Goal: Task Accomplishment & Management: Complete application form

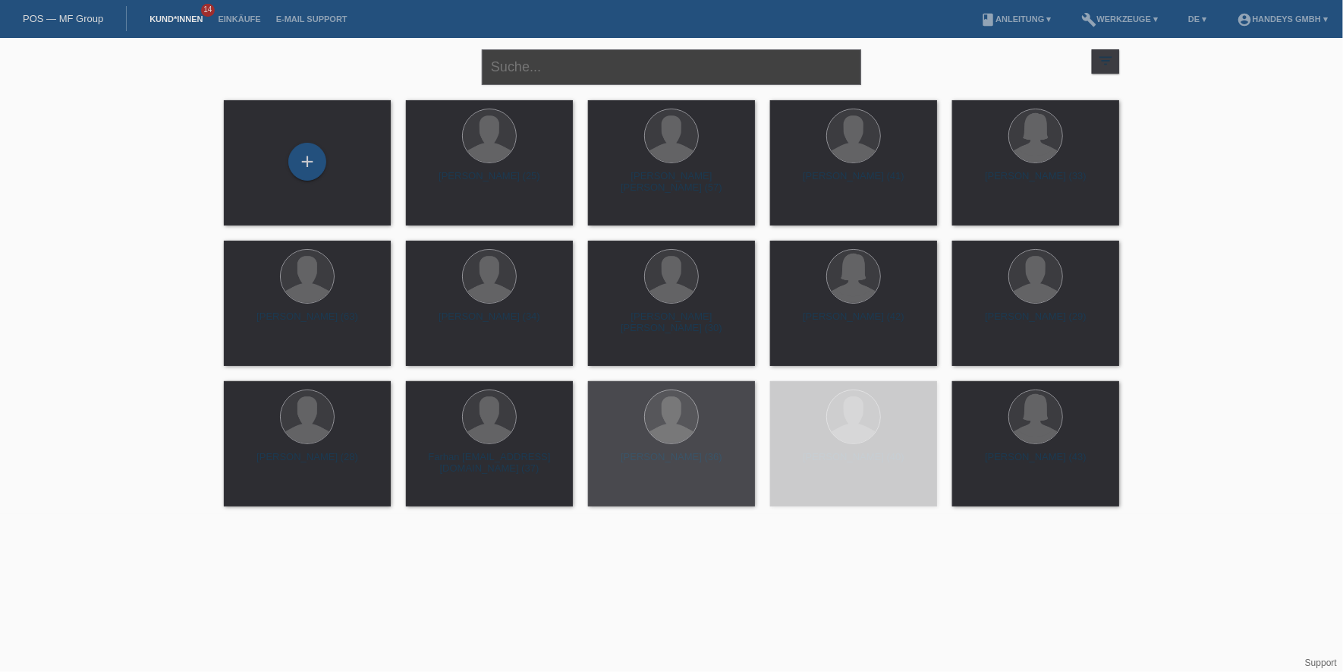
drag, startPoint x: 558, startPoint y: 70, endPoint x: 387, endPoint y: 70, distance: 170.7
click at [558, 70] on input "text" at bounding box center [671, 67] width 379 height 36
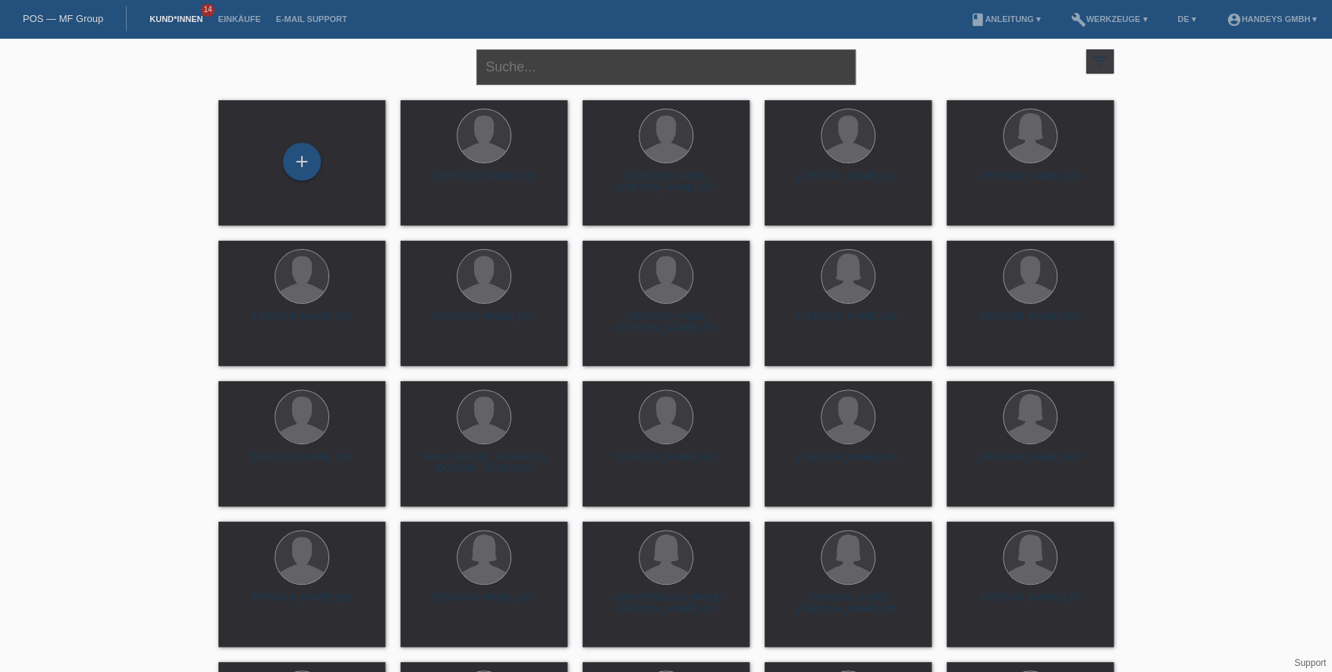
click at [592, 66] on input "text" at bounding box center [666, 67] width 379 height 36
paste input "Trajkovic"
type input "Trajkovic"
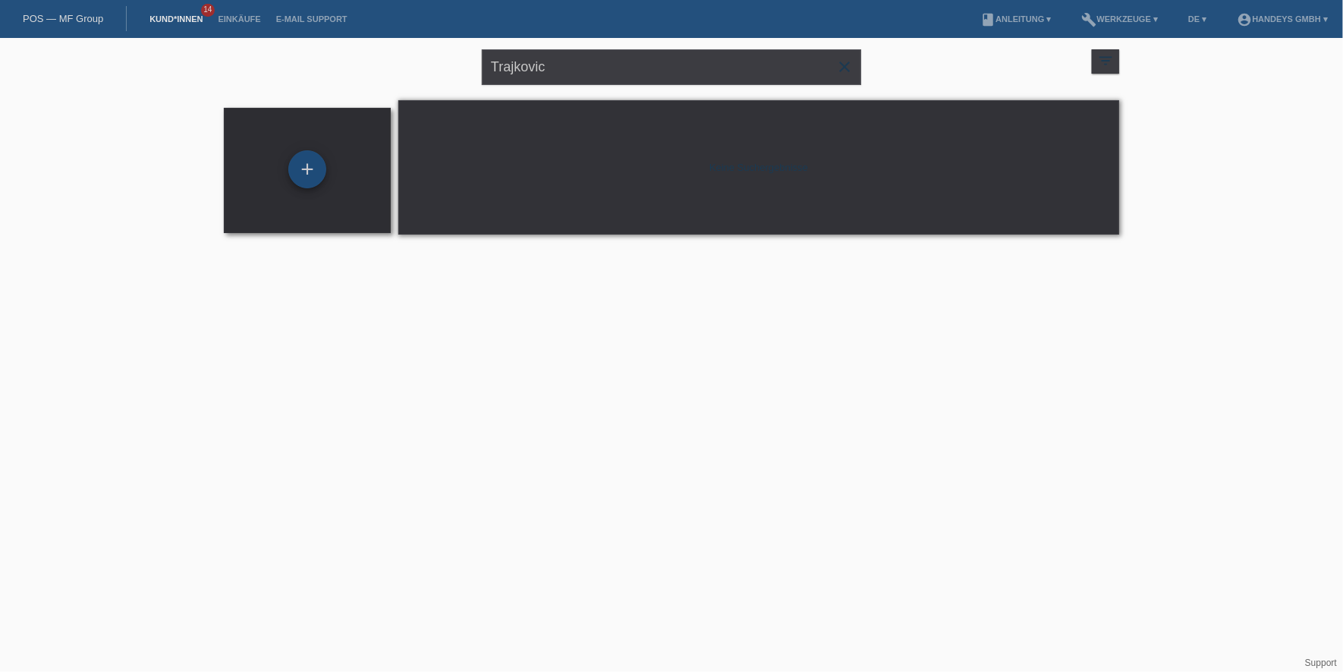
click at [314, 171] on div "+" at bounding box center [307, 169] width 38 height 38
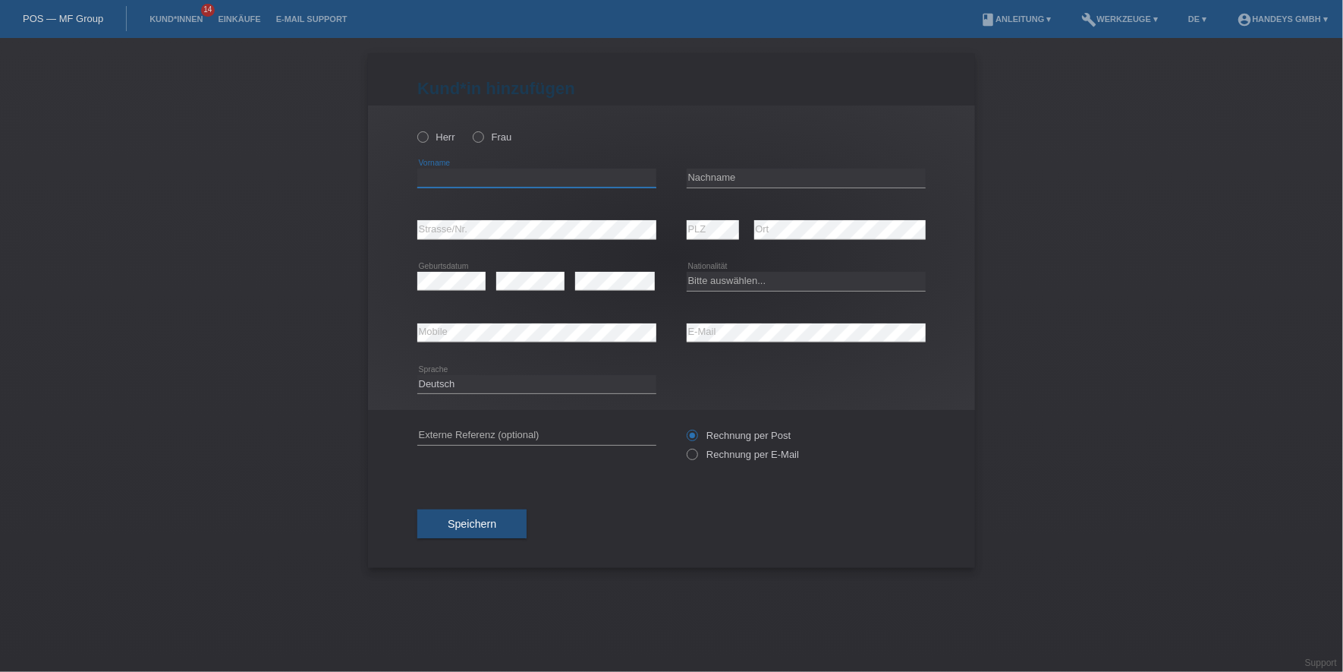
drag, startPoint x: 519, startPoint y: 175, endPoint x: 510, endPoint y: 171, distance: 9.9
click at [512, 173] on input "text" at bounding box center [536, 177] width 239 height 19
click at [510, 171] on input "text" at bounding box center [536, 177] width 239 height 19
paste input "[PERSON_NAME]"
type input "[PERSON_NAME]"
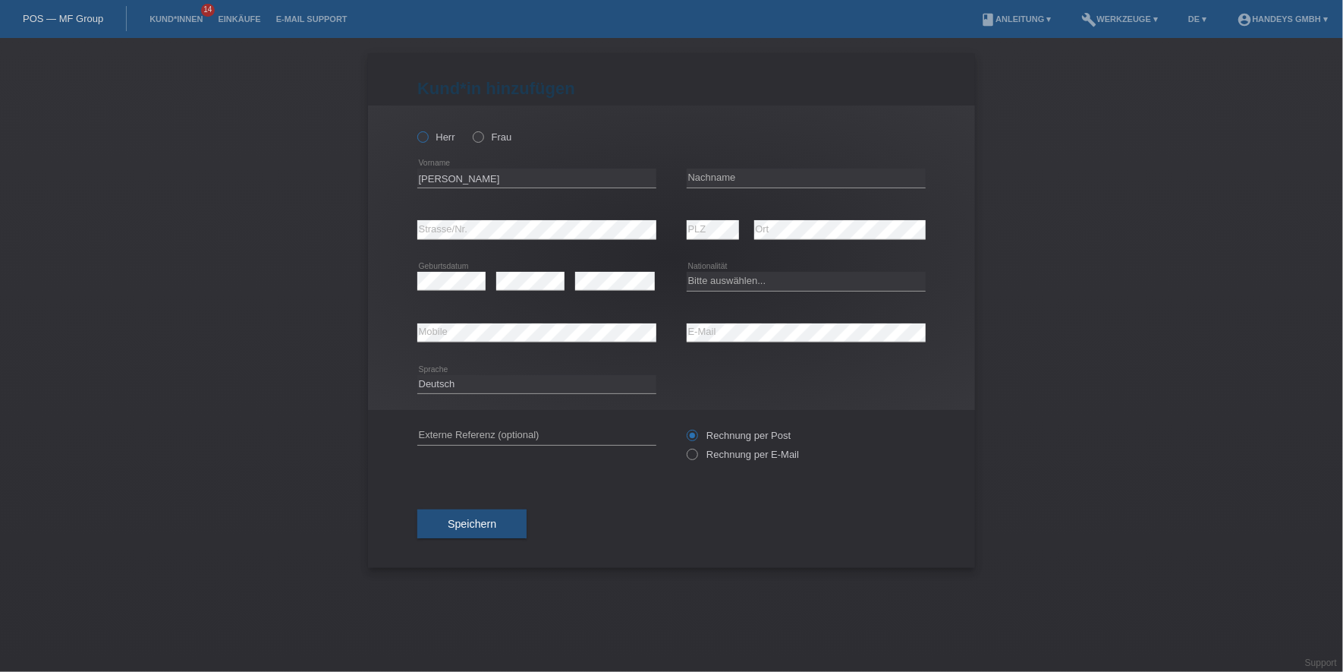
click at [432, 142] on label "Herr" at bounding box center [436, 136] width 38 height 11
click at [427, 141] on input "Herr" at bounding box center [422, 136] width 10 height 10
radio input "true"
click at [725, 175] on input "text" at bounding box center [806, 177] width 239 height 19
paste input "Trajkovic"
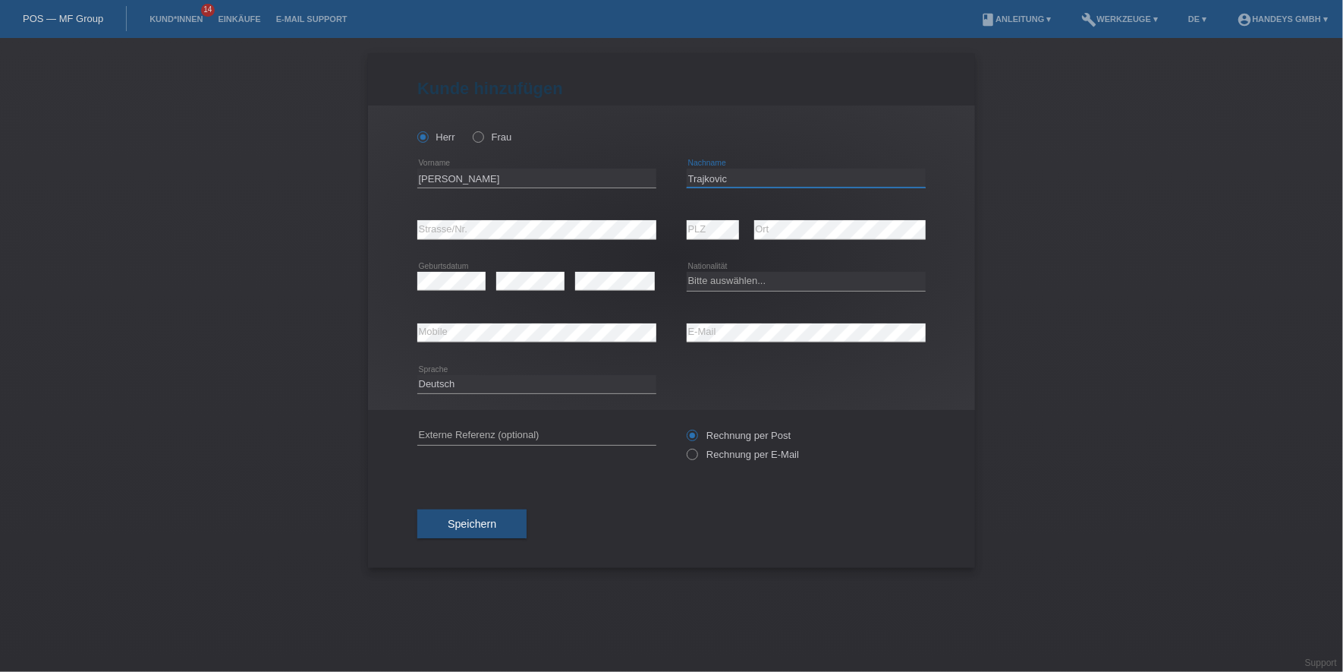
type input "Trajkovic"
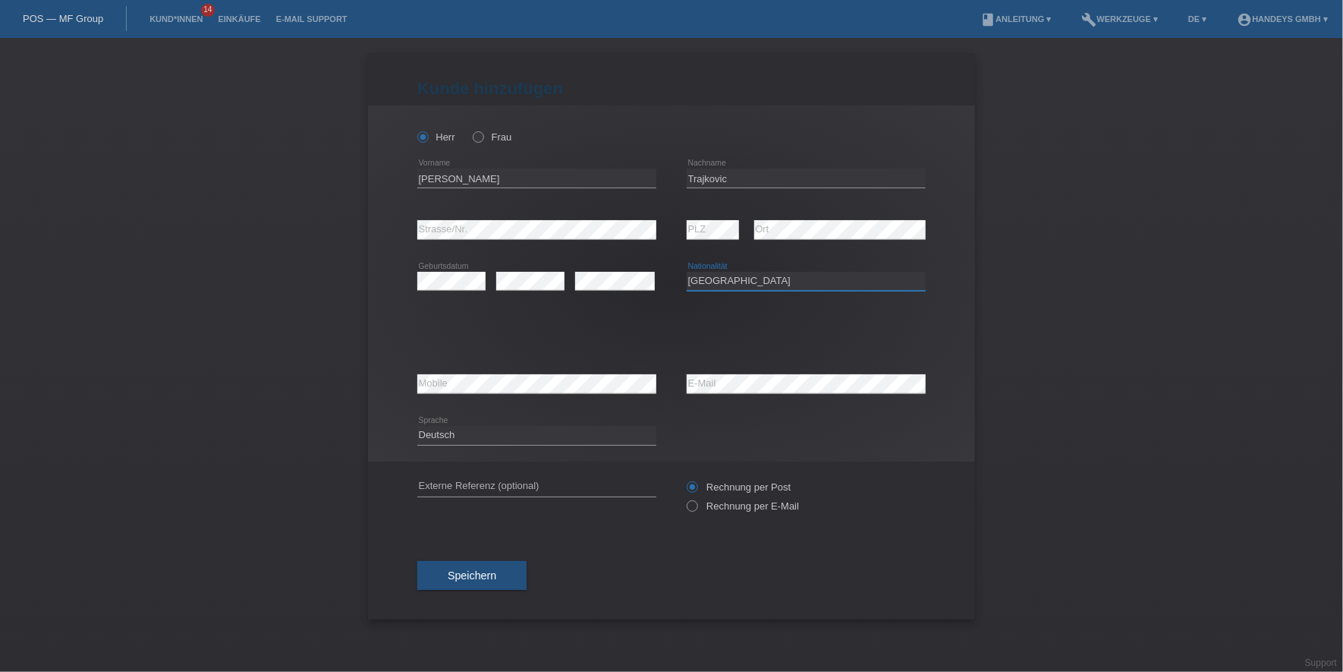
select select "RS"
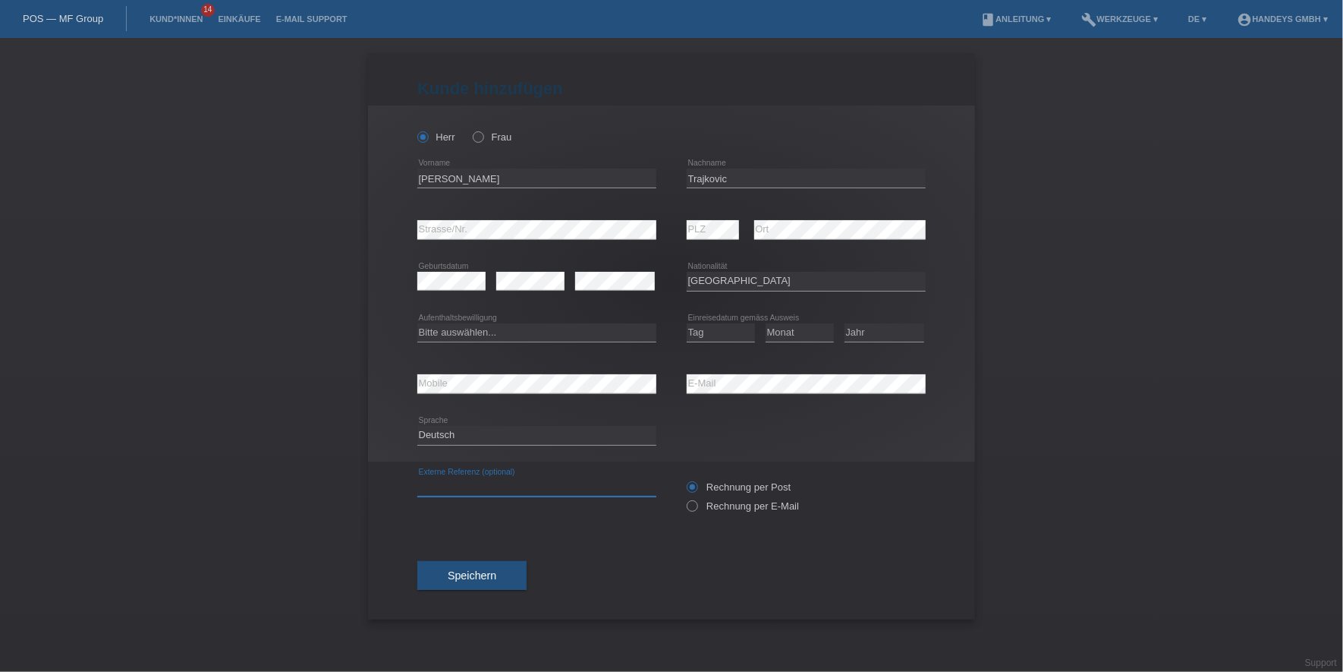
click at [443, 489] on input "text" at bounding box center [536, 486] width 239 height 19
type input "DERYA"
click at [684, 498] on icon at bounding box center [684, 498] width 0 height 0
click at [696, 504] on input "Rechnung per E-Mail" at bounding box center [692, 509] width 10 height 19
radio input "true"
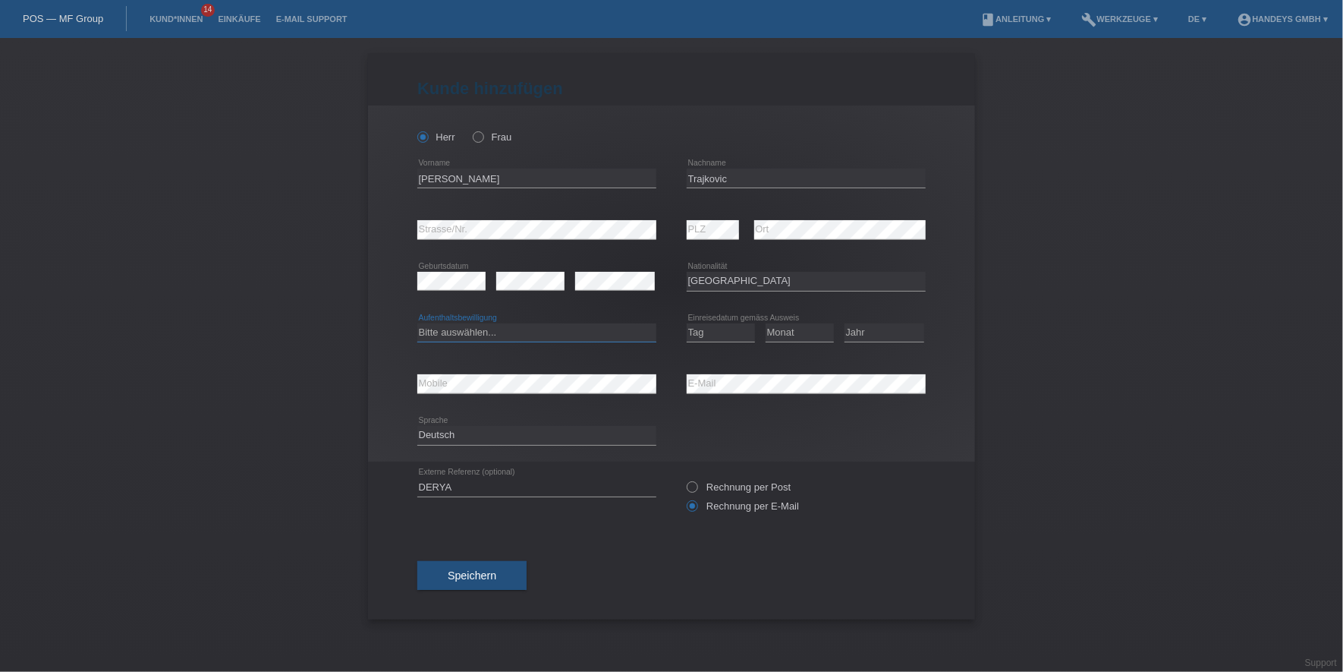
click at [462, 336] on select "Bitte auswählen... C B B - Flüchtlingsstatus Andere" at bounding box center [536, 332] width 239 height 18
select select "C"
click at [417, 323] on select "Bitte auswählen... C B B - Flüchtlingsstatus Andere" at bounding box center [536, 332] width 239 height 18
click at [725, 332] on select "Tag 01 02 03 04 05 06 07 08 09 10 11" at bounding box center [721, 332] width 68 height 18
click at [719, 327] on select "Tag 01 02 03 04 05 06 07 08 09 10 11" at bounding box center [721, 332] width 68 height 18
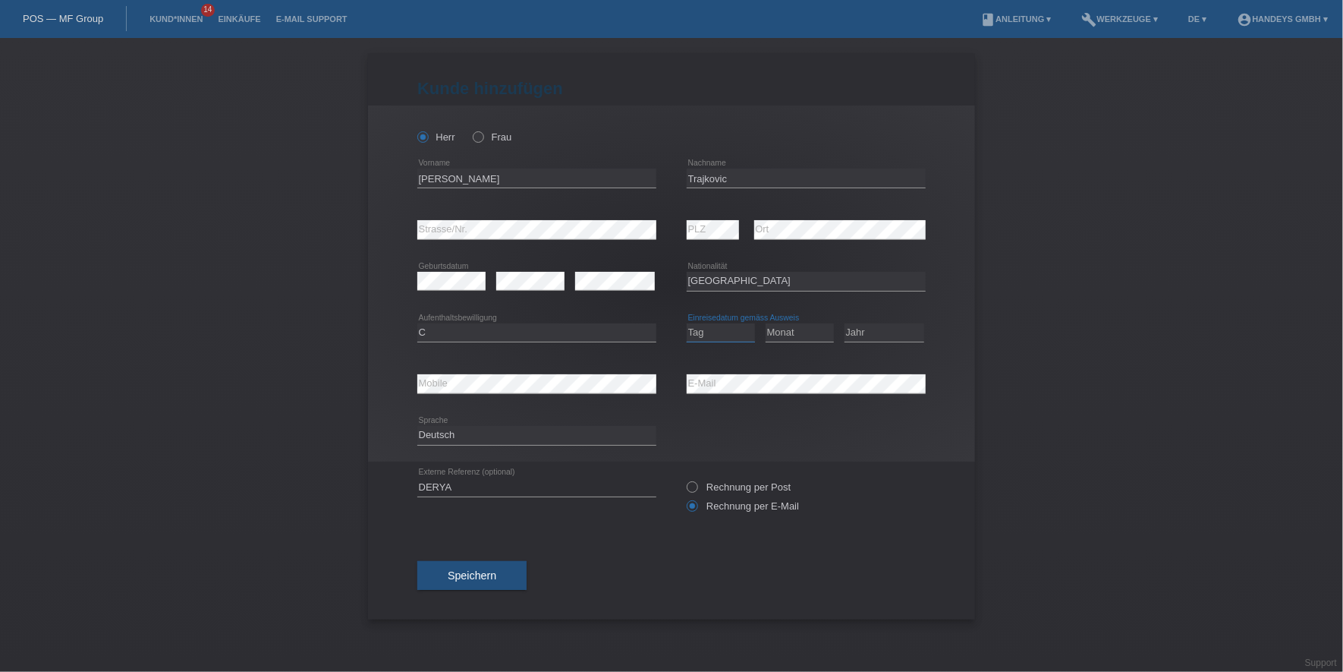
select select "15"
click at [687, 323] on select "Tag 01 02 03 04 05 06 07 08 09 10 11" at bounding box center [721, 332] width 68 height 18
select select "05"
select select "2005"
click at [477, 569] on span "Speichern" at bounding box center [472, 575] width 49 height 12
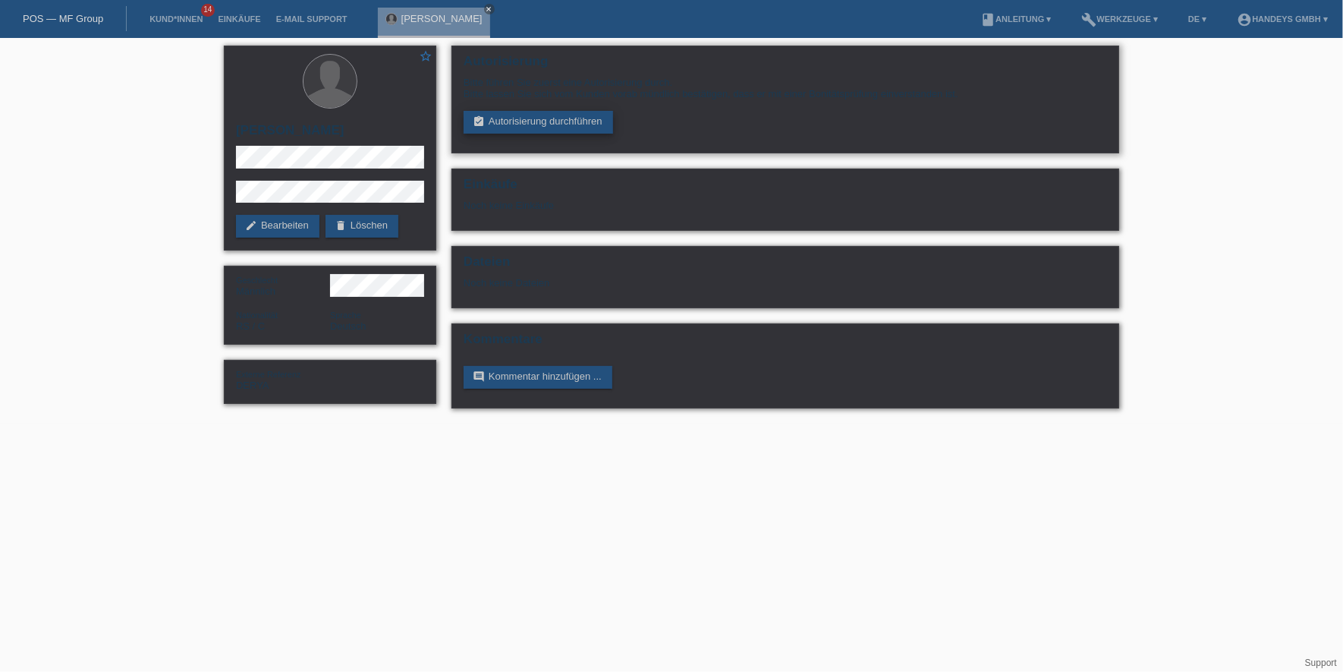
click at [593, 126] on link "assignment_turned_in Autorisierung durchführen" at bounding box center [538, 122] width 149 height 23
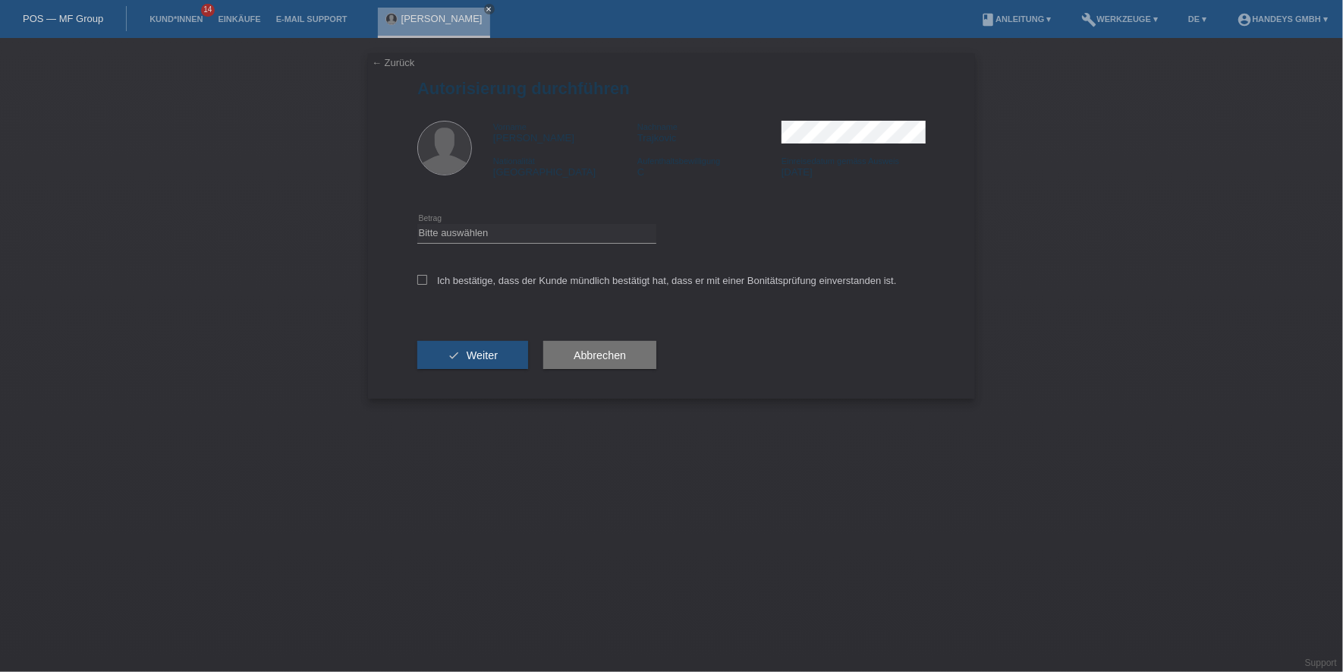
click at [565, 243] on icon at bounding box center [536, 243] width 239 height 1
click at [599, 247] on div "Bitte auswählen CHF 1.00 - CHF 499.00 CHF 500.00 - CHF 1'999.00 CHF 2'000.00 - …" at bounding box center [536, 234] width 239 height 52
click at [617, 230] on select "Bitte auswählen CHF 1.00 - CHF 499.00 CHF 500.00 - CHF 1'999.00 CHF 2'000.00 - …" at bounding box center [536, 233] width 239 height 18
select select "3"
click at [417, 224] on select "Bitte auswählen CHF 1.00 - CHF 499.00 CHF 500.00 - CHF 1'999.00 CHF 2'000.00 - …" at bounding box center [536, 233] width 239 height 18
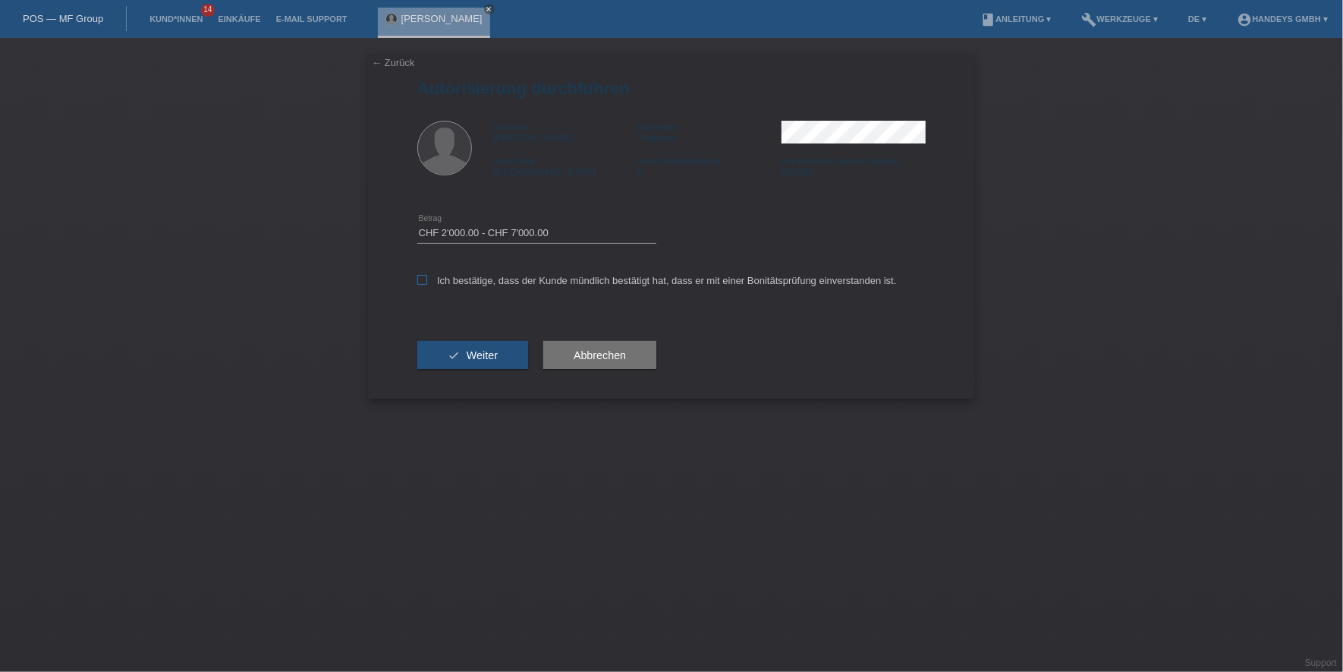
click at [544, 275] on label "Ich bestätige, dass der Kunde mündlich bestätigt hat, dass er mit einer Bonität…" at bounding box center [657, 280] width 480 height 11
click at [427, 275] on input "Ich bestätige, dass der Kunde mündlich bestätigt hat, dass er mit einer Bonität…" at bounding box center [422, 280] width 10 height 10
checkbox input "true"
click at [471, 341] on button "check Weiter" at bounding box center [472, 355] width 111 height 29
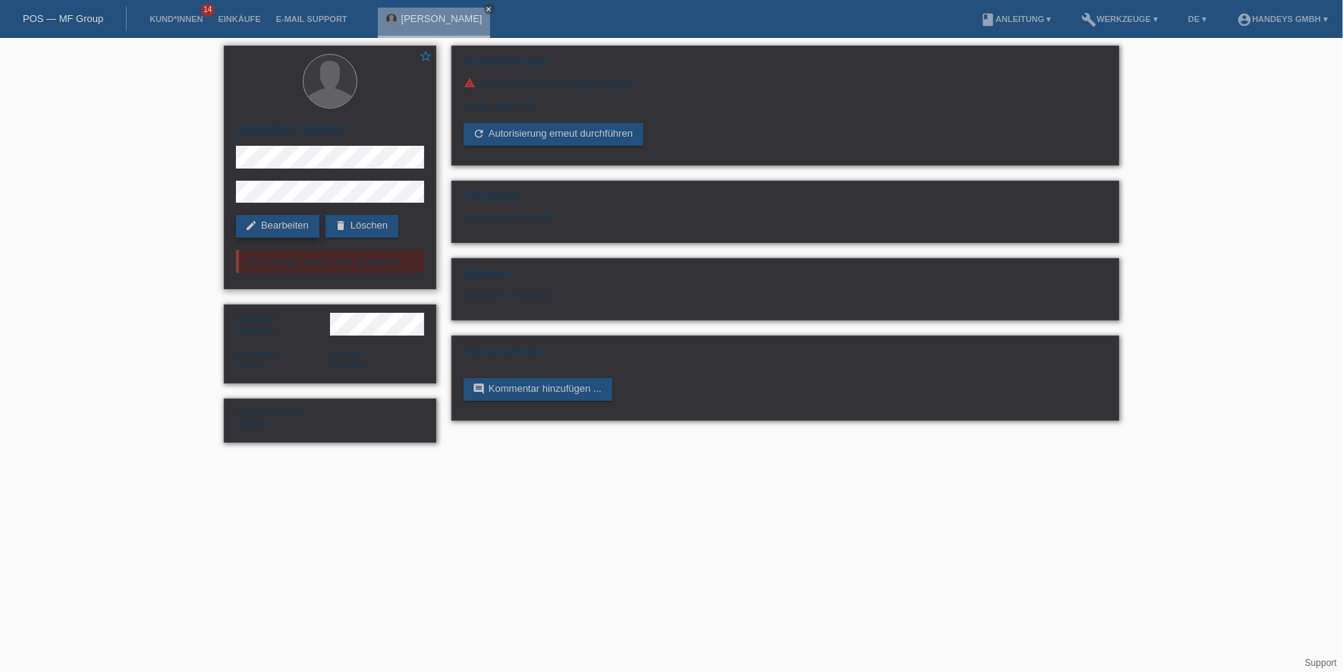
click at [300, 231] on link "edit Bearbeiten" at bounding box center [277, 226] width 83 height 23
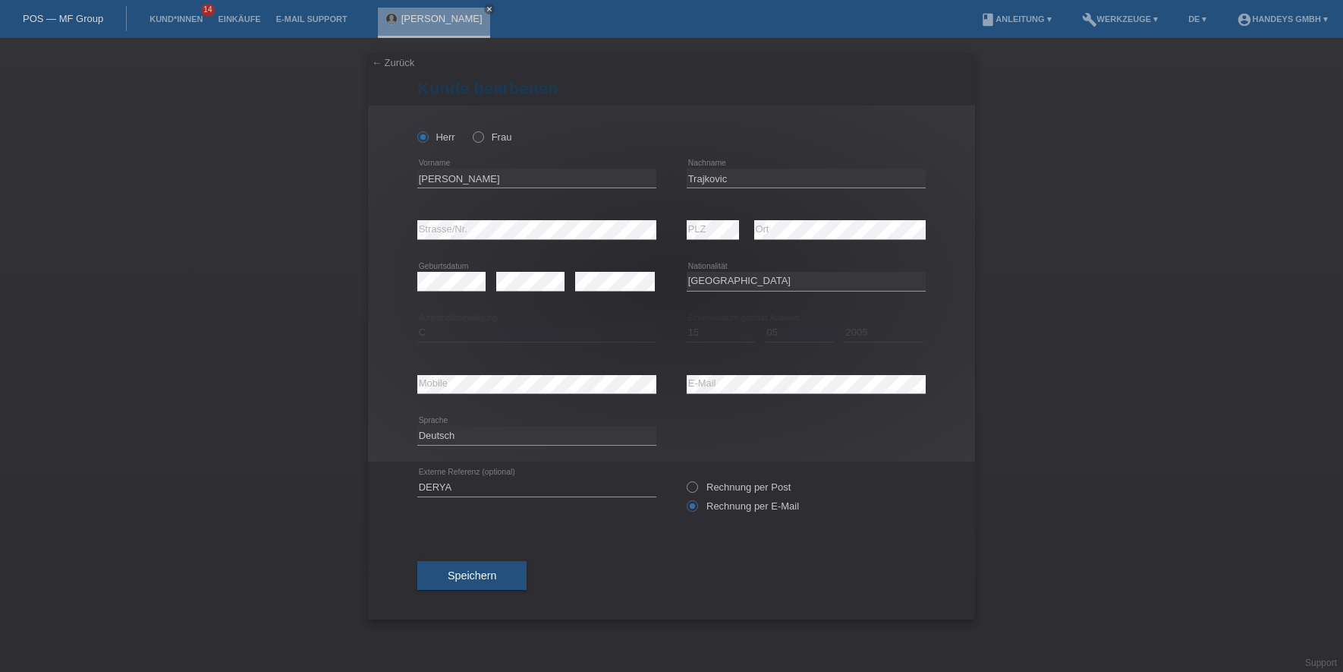
select select "RS"
select select "C"
select select "15"
select select "05"
select select "2005"
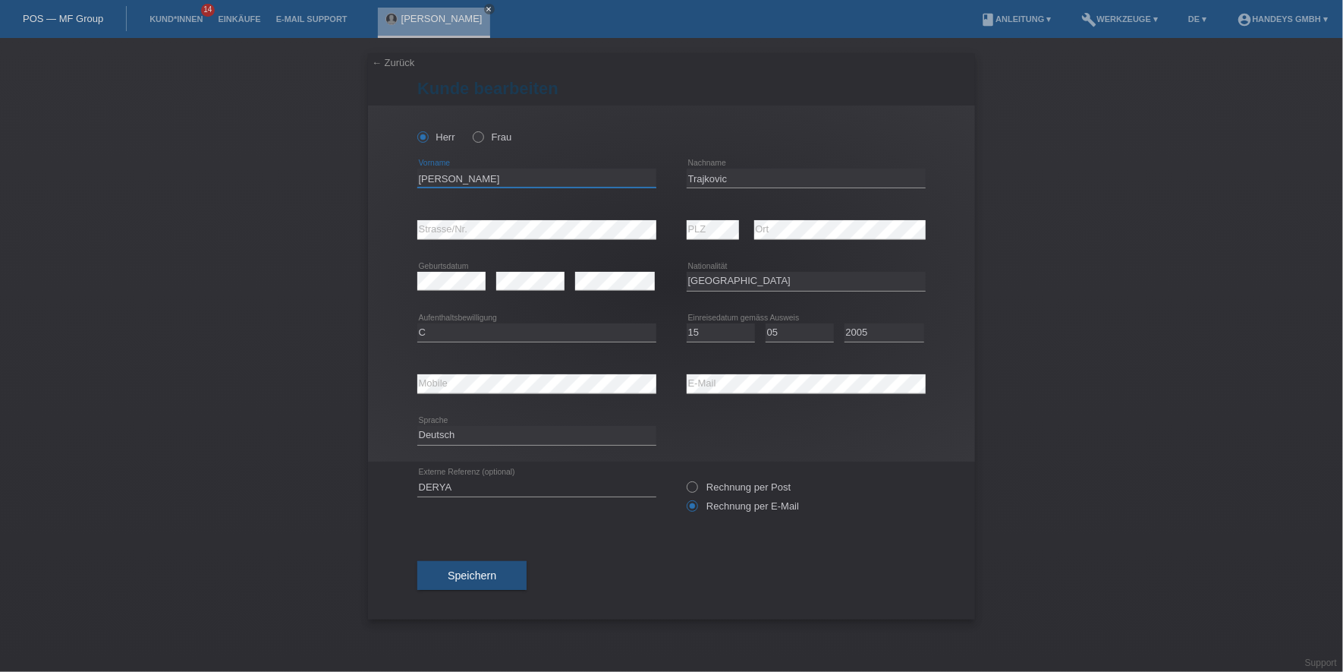
drag, startPoint x: 502, startPoint y: 180, endPoint x: 351, endPoint y: 164, distance: 151.1
click at [351, 164] on div "← Zurück Kunde bearbeiten Herr Frau Aleksandar error Vorname C" at bounding box center [671, 355] width 1343 height 634
click at [699, 168] on input "Trajkovic" at bounding box center [806, 177] width 239 height 19
click at [439, 184] on input "[PERSON_NAME]" at bounding box center [536, 177] width 239 height 19
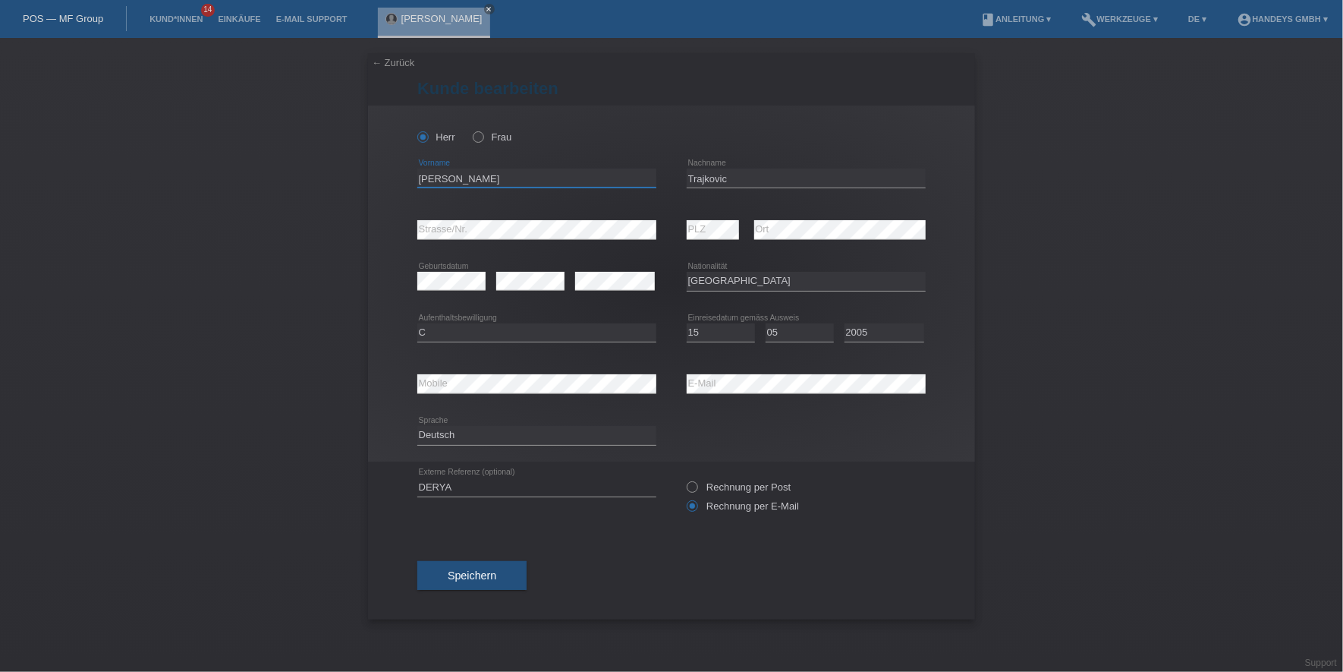
click at [439, 184] on input "[PERSON_NAME]" at bounding box center [536, 177] width 239 height 19
click at [698, 168] on input "Trajkovic" at bounding box center [806, 177] width 239 height 19
click at [699, 169] on input "Trajkovic" at bounding box center [806, 177] width 239 height 19
click at [382, 220] on div "Herr Frau [PERSON_NAME] error Vorname C" at bounding box center [671, 283] width 607 height 356
click at [660, 380] on div "error Mobile error E-Mail" at bounding box center [671, 384] width 508 height 52
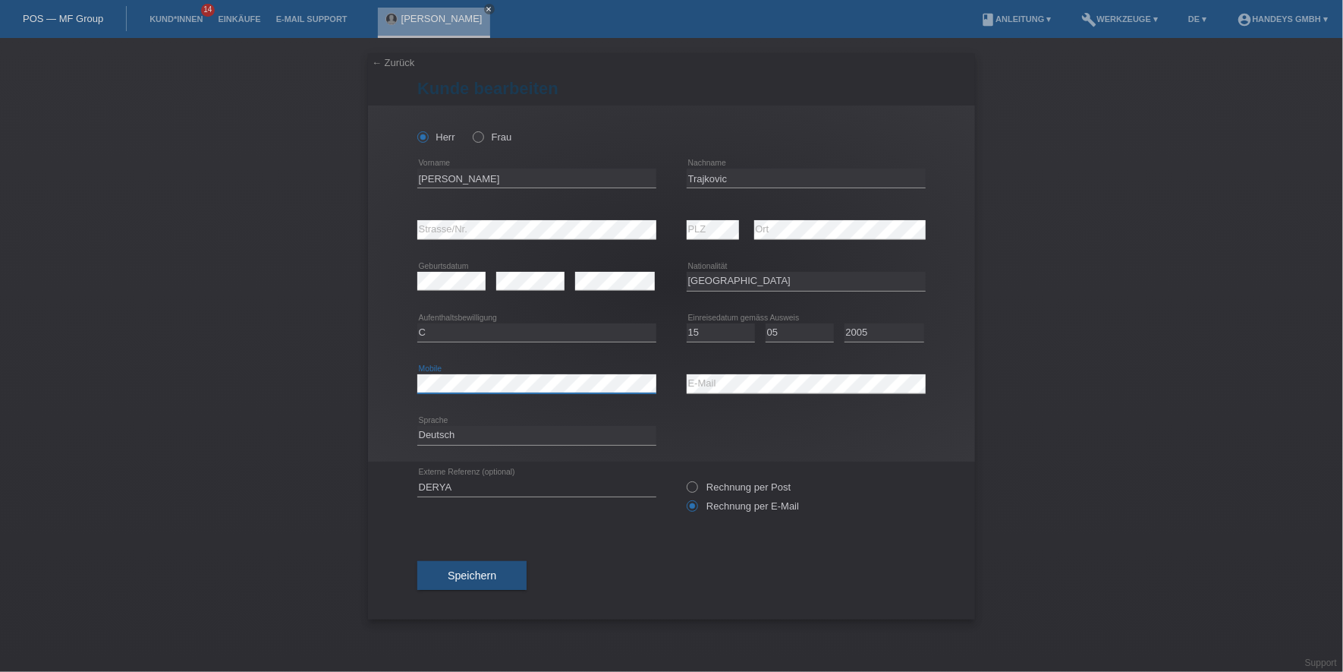
click at [439, 395] on div "error Mobile" at bounding box center [536, 384] width 239 height 52
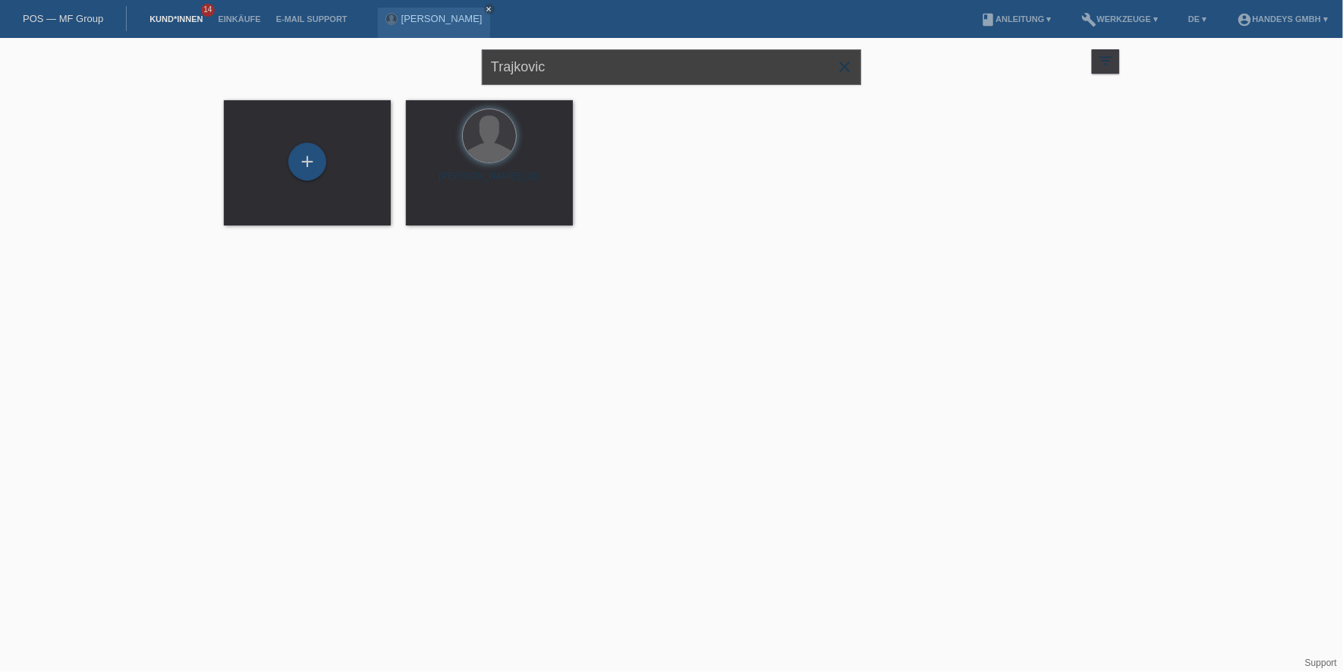
drag, startPoint x: 608, startPoint y: 65, endPoint x: 409, endPoint y: 62, distance: 198.8
click at [409, 62] on div "Trajkovic close filter_list view_module Alle Kund*innen anzeigen star Markierte…" at bounding box center [671, 65] width 911 height 55
type input "[PERSON_NAME]"
click at [435, 216] on span "Anzeigen" at bounding box center [449, 211] width 41 height 11
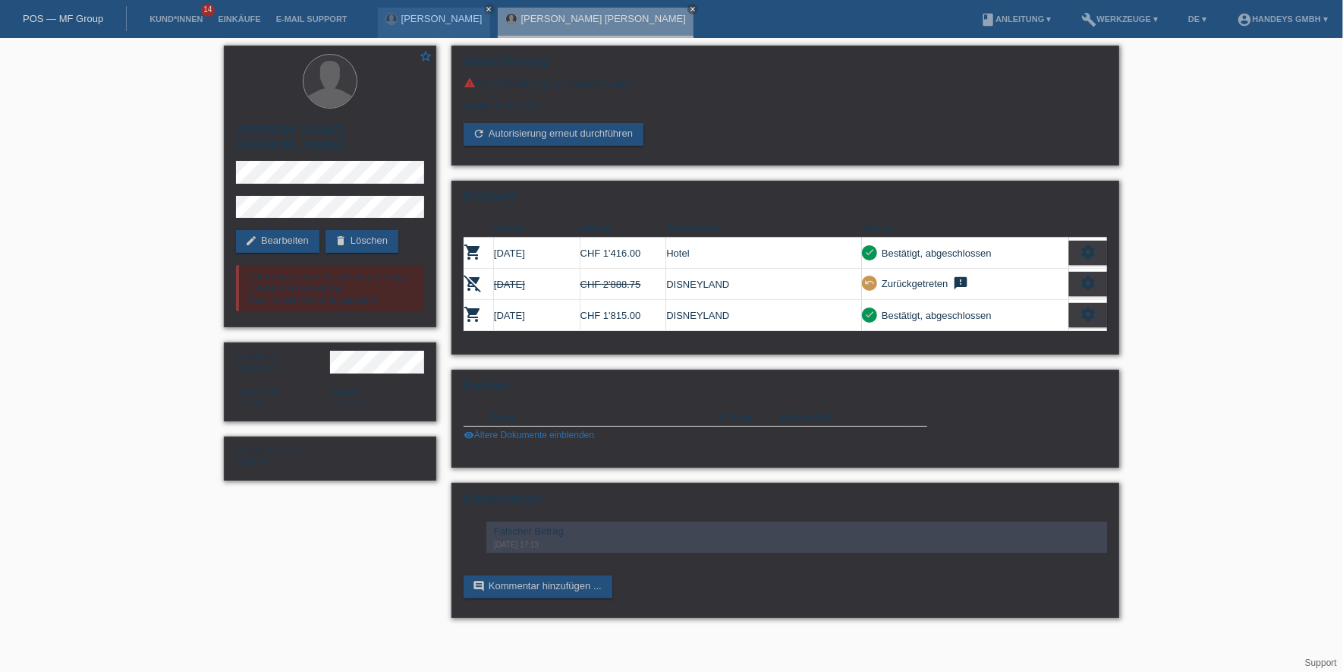
click at [158, 25] on li "Kund*innen 14" at bounding box center [176, 19] width 68 height 39
click at [168, 17] on link "Kund*innen" at bounding box center [176, 18] width 68 height 9
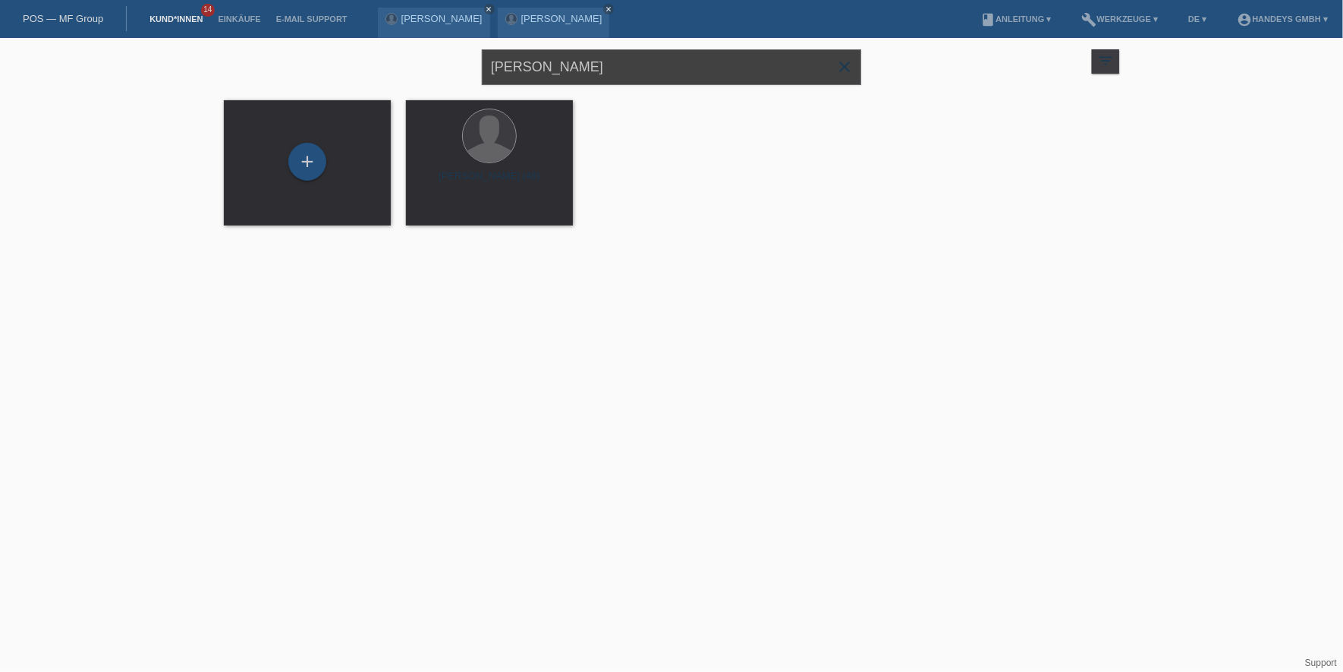
drag, startPoint x: 559, startPoint y: 58, endPoint x: 329, endPoint y: 62, distance: 230.7
click at [329, 62] on div "nuno rocha close filter_list view_module Alle Kund*innen anzeigen star Markiert…" at bounding box center [671, 65] width 911 height 55
type input "celestin"
click at [453, 212] on span "Anzeigen" at bounding box center [449, 211] width 41 height 11
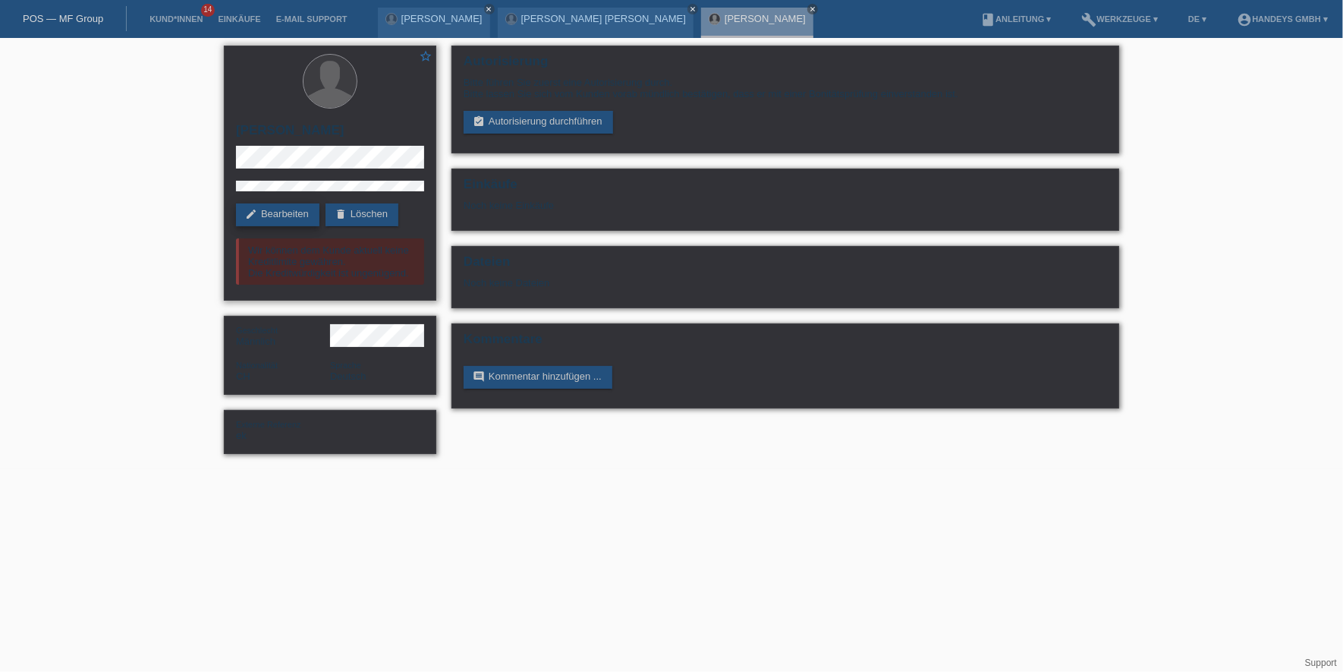
click at [300, 211] on link "edit Bearbeiten" at bounding box center [277, 214] width 83 height 23
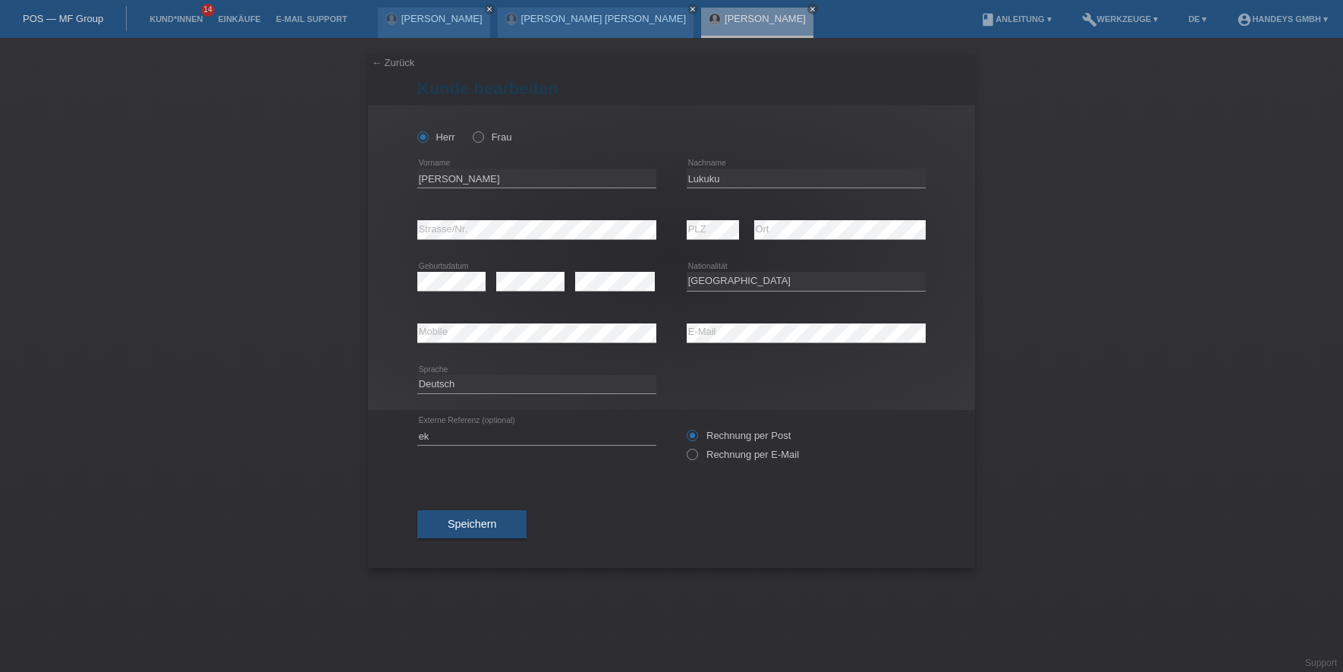
select select "CH"
drag, startPoint x: 447, startPoint y: 434, endPoint x: 331, endPoint y: 439, distance: 116.2
click at [331, 439] on div "← Zurück Kunde bearbeiten Herr Frau Celestin error Vorname PLZ" at bounding box center [671, 355] width 1343 height 634
type input "DERYA"
click at [464, 513] on button "Speichern" at bounding box center [471, 523] width 109 height 29
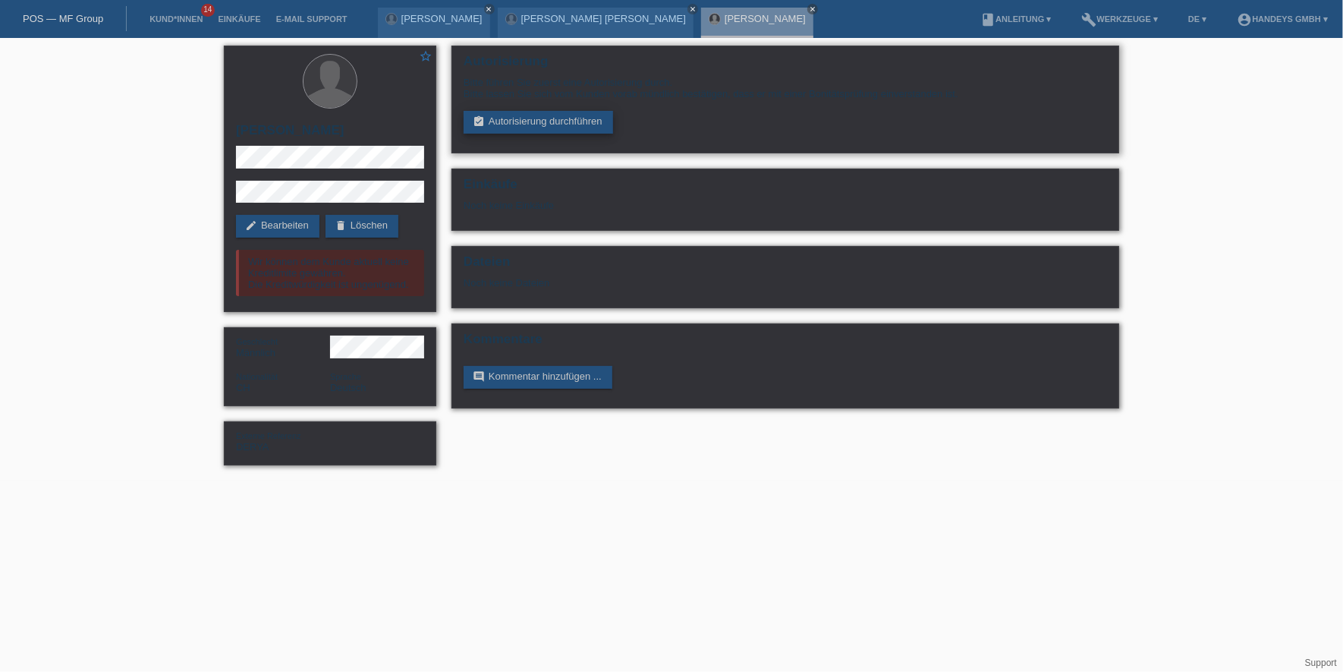
click at [541, 127] on link "assignment_turned_in Autorisierung durchführen" at bounding box center [538, 122] width 149 height 23
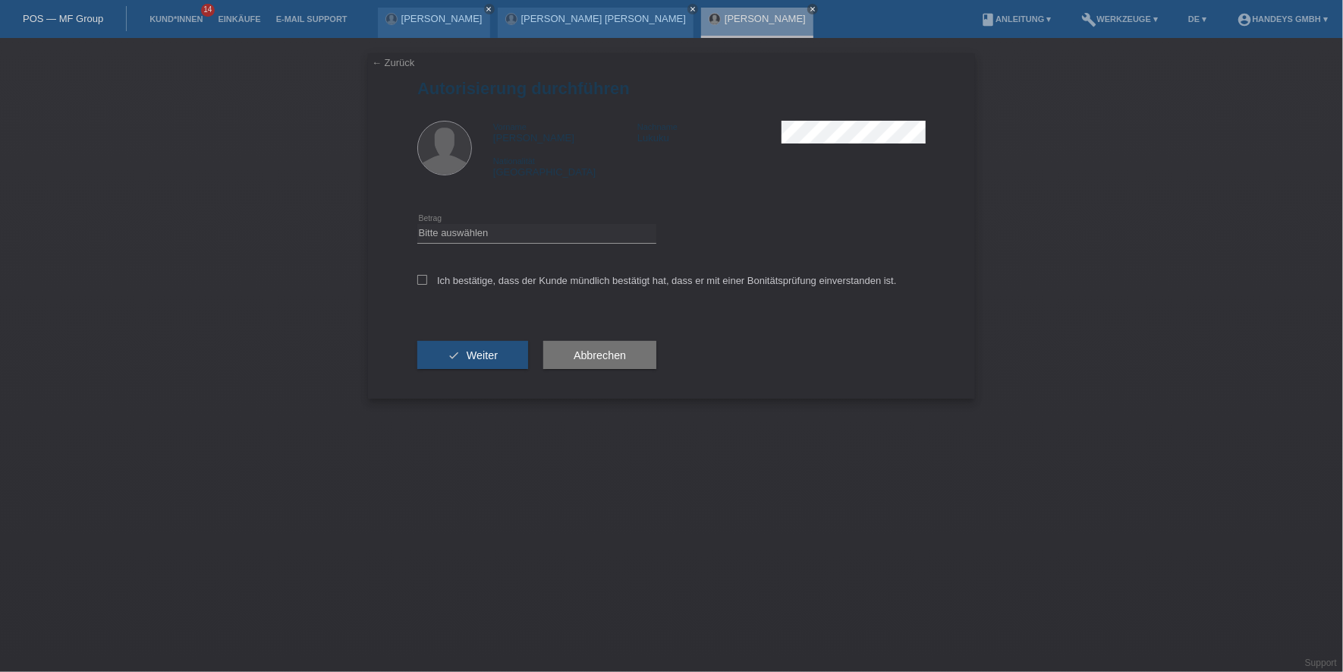
drag, startPoint x: 530, startPoint y: 209, endPoint x: 519, endPoint y: 242, distance: 35.3
click at [522, 222] on div "Bitte auswählen CHF 1.00 - CHF 499.00 CHF 500.00 - CHF 1'999.00 CHF 2'000.00 - …" at bounding box center [536, 234] width 239 height 52
click at [519, 231] on select "Bitte auswählen CHF 1.00 - CHF 499.00 CHF 500.00 - CHF 1'999.00 CHF 2'000.00 - …" at bounding box center [536, 233] width 239 height 18
select select "3"
click at [417, 224] on select "Bitte auswählen CHF 1.00 - CHF 499.00 CHF 500.00 - CHF 1'999.00 CHF 2'000.00 - …" at bounding box center [536, 233] width 239 height 18
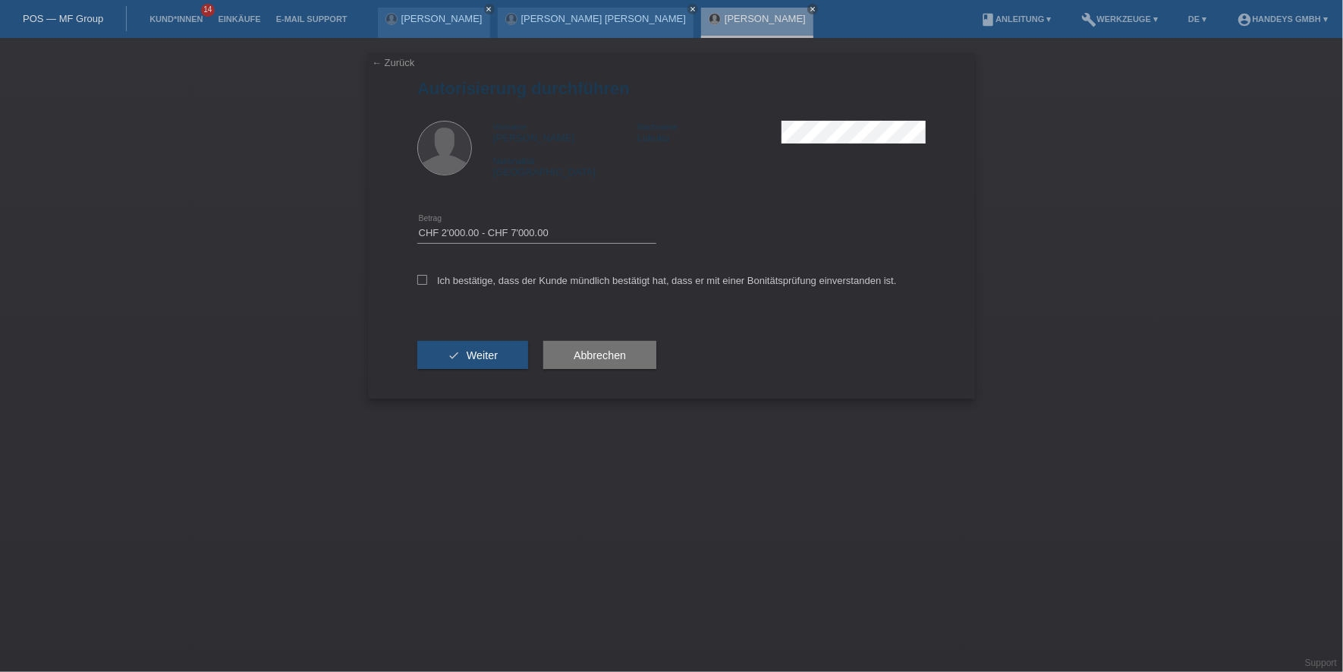
click at [513, 286] on div "Ich bestätige, dass der Kunde mündlich bestätigt hat, dass er mit einer Bonität…" at bounding box center [671, 286] width 508 height 52
click at [520, 283] on label "Ich bestätige, dass der Kunde mündlich bestätigt hat, dass er mit einer Bonität…" at bounding box center [657, 280] width 480 height 11
click at [427, 283] on input "Ich bestätige, dass der Kunde mündlich bestätigt hat, dass er mit einer Bonität…" at bounding box center [422, 280] width 10 height 10
checkbox input "true"
click at [480, 349] on span "Weiter" at bounding box center [482, 355] width 31 height 12
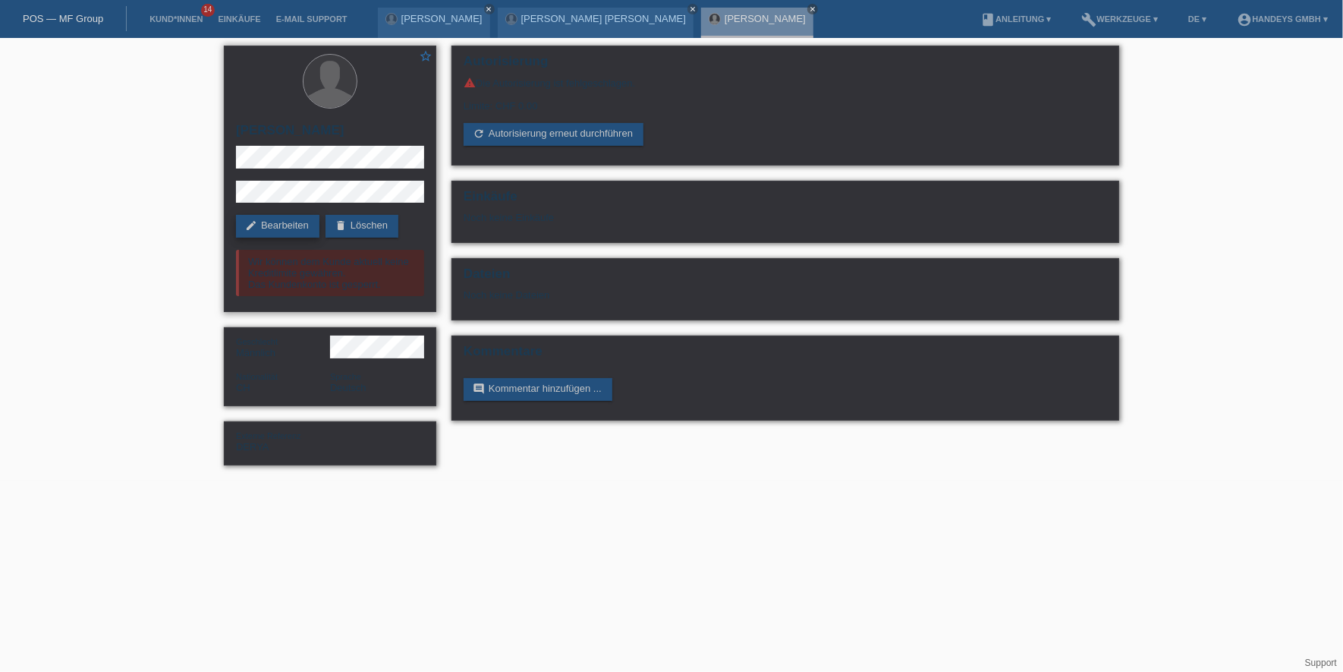
click at [277, 224] on link "edit Bearbeiten" at bounding box center [277, 226] width 83 height 23
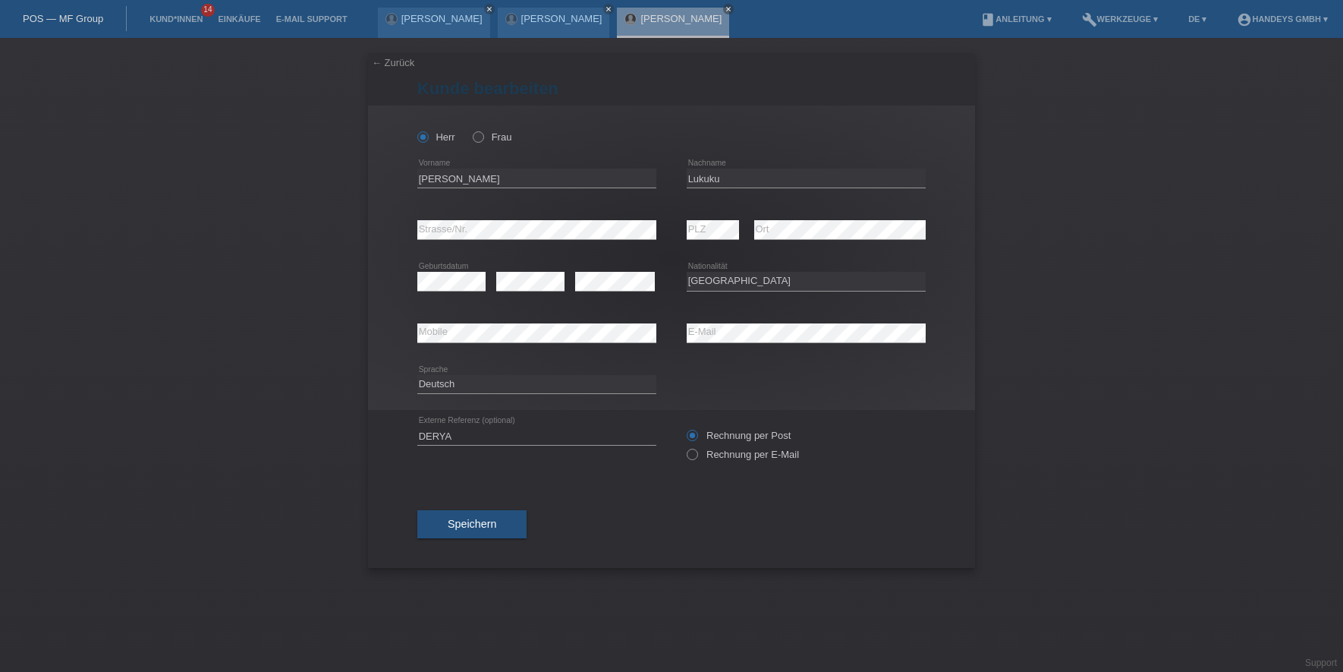
select select "CH"
click at [428, 181] on input "[PERSON_NAME]" at bounding box center [536, 177] width 239 height 19
click at [688, 177] on input "Lukuku" at bounding box center [806, 177] width 239 height 19
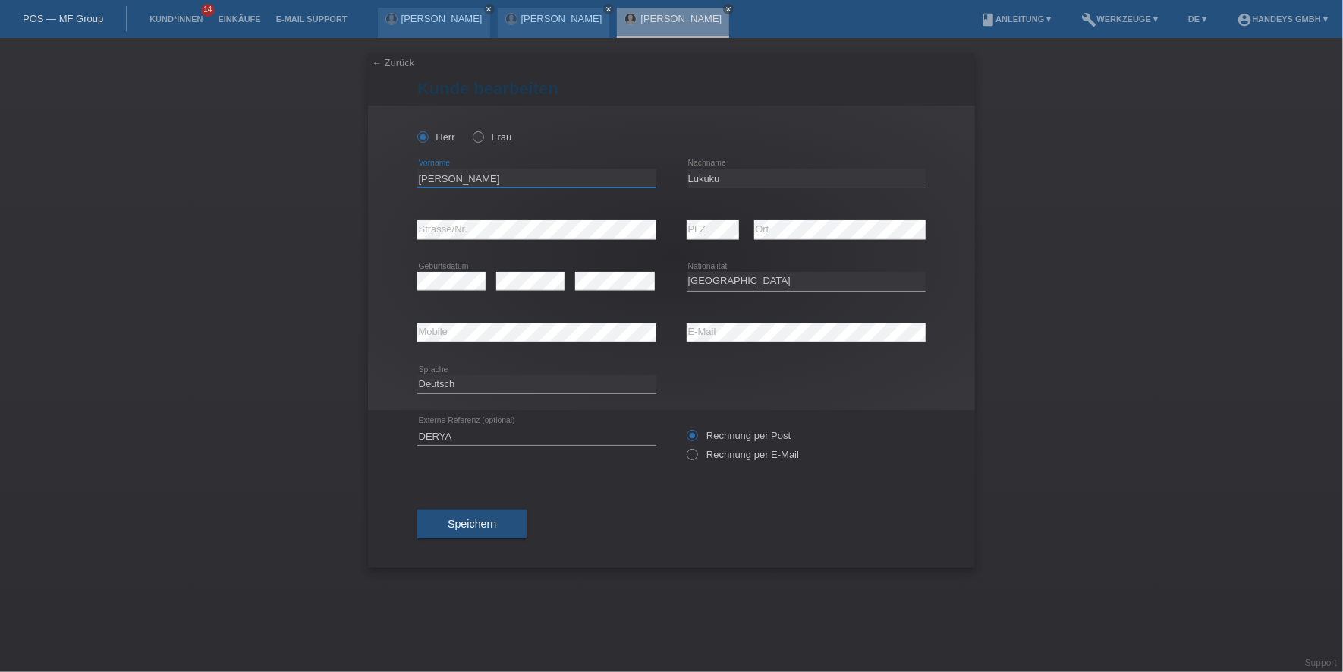
click at [423, 169] on input "[PERSON_NAME]" at bounding box center [536, 177] width 239 height 19
click at [643, 338] on div "error Mobile error E-Mail" at bounding box center [671, 333] width 508 height 52
click at [441, 346] on div "error Mobile" at bounding box center [536, 333] width 239 height 52
click at [713, 181] on input "Lukuku" at bounding box center [806, 177] width 239 height 19
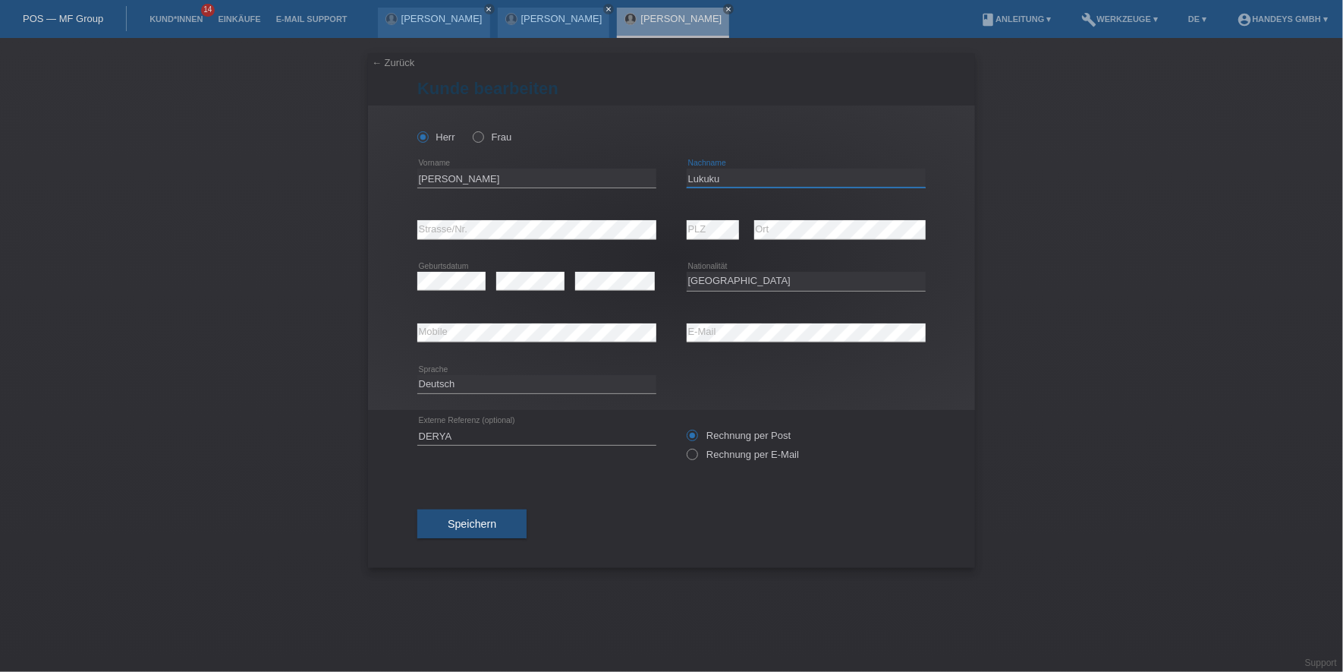
click at [713, 181] on input "Lukuku" at bounding box center [806, 177] width 239 height 19
